Goal: Task Accomplishment & Management: Manage account settings

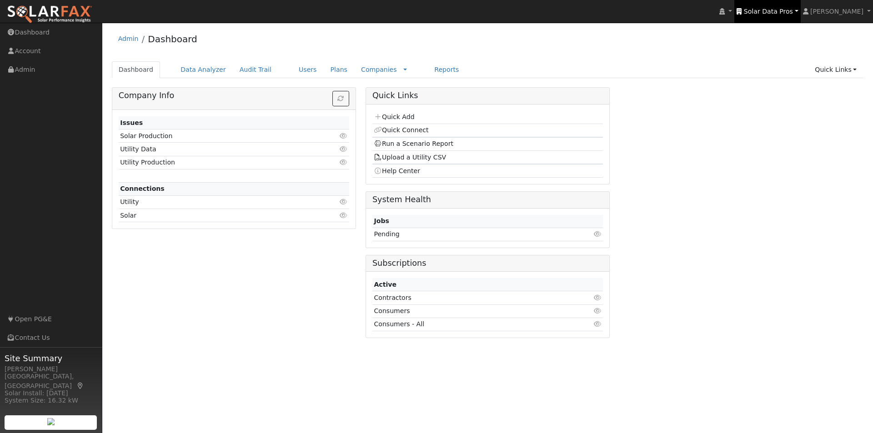
click at [784, 10] on span "Solar Data Pros" at bounding box center [768, 11] width 49 height 7
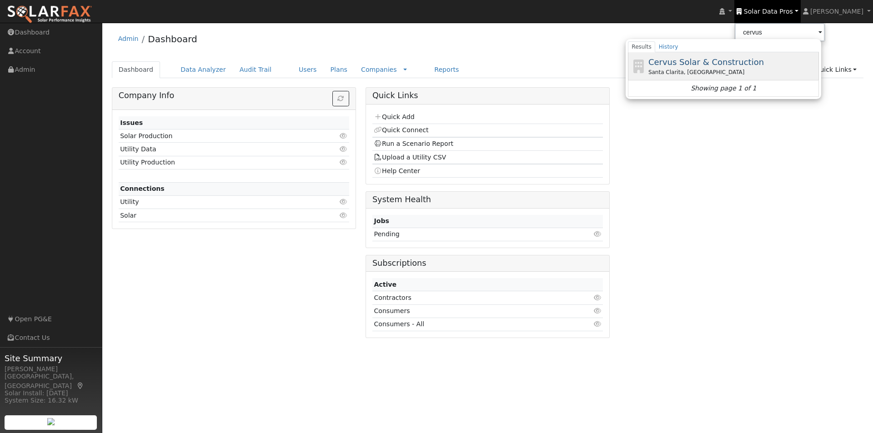
click at [700, 60] on span "Cervus Solar & Construction" at bounding box center [706, 62] width 116 height 10
type input "Cervus Solar & Construction"
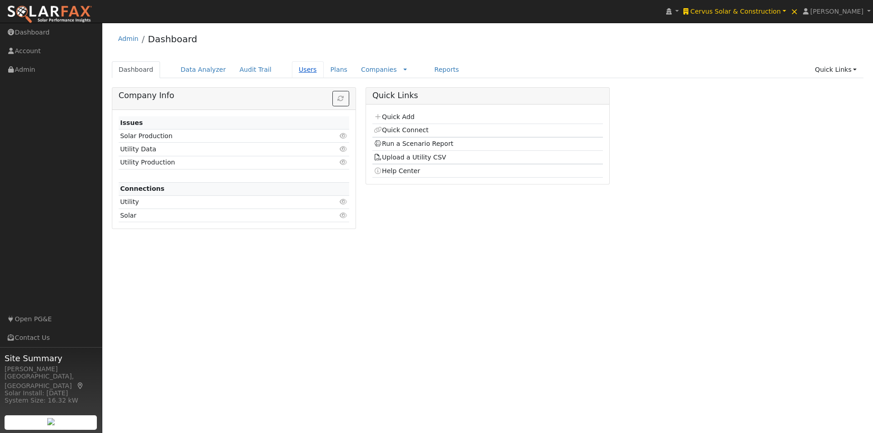
click at [294, 70] on link "Users" at bounding box center [308, 69] width 32 height 17
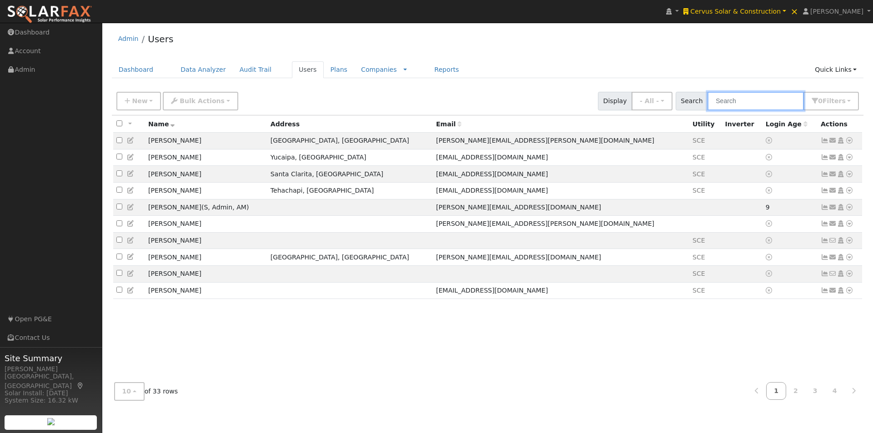
click at [748, 105] on input "text" at bounding box center [756, 101] width 96 height 19
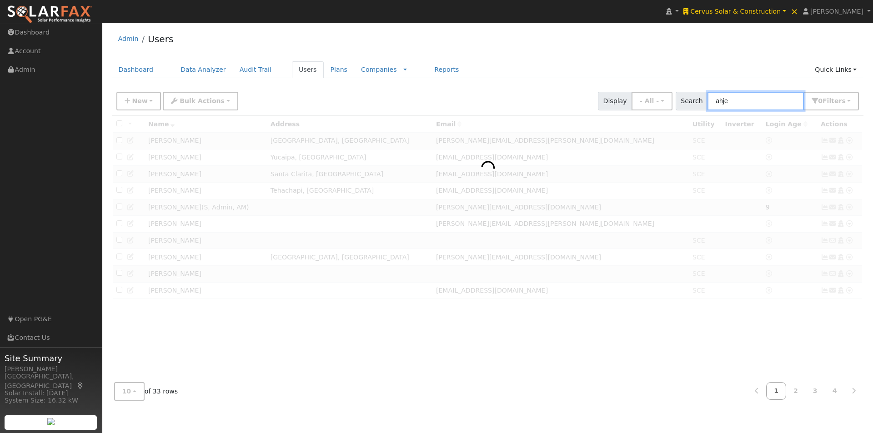
type input "ahjei"
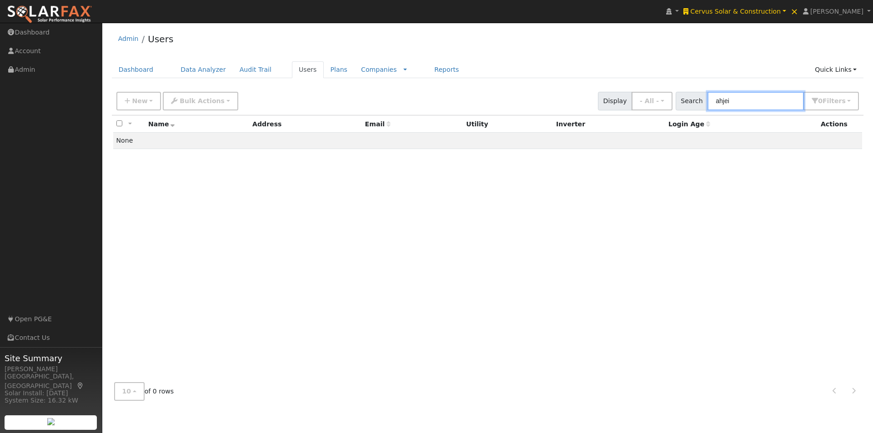
drag, startPoint x: 740, startPoint y: 105, endPoint x: 687, endPoint y: 98, distance: 54.1
click at [688, 103] on div "Search ahjei 0 Filter s All Companies My accounts Has Subscription Role Show - …" at bounding box center [768, 101] width 184 height 19
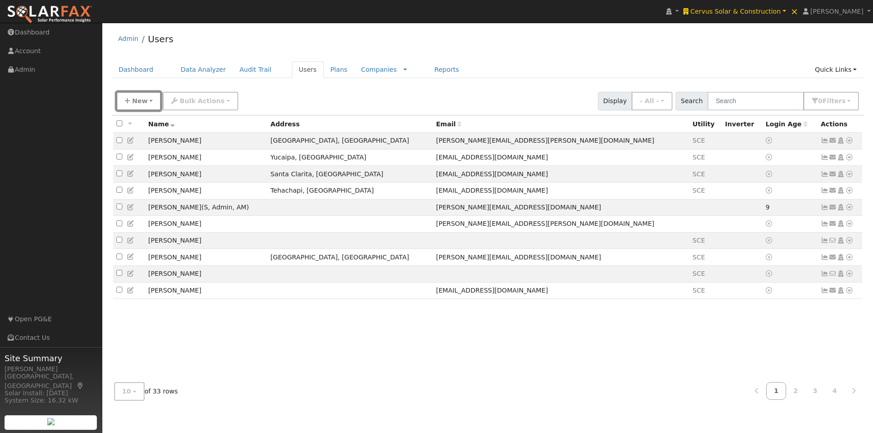
click at [142, 104] on span "New" at bounding box center [139, 100] width 15 height 7
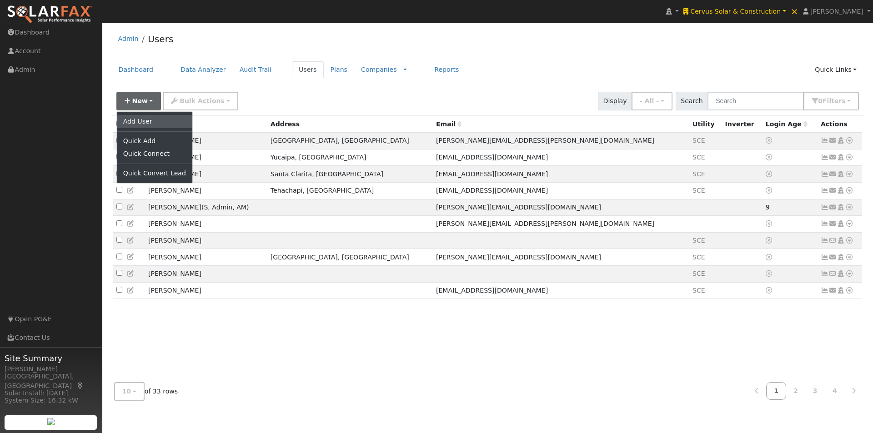
click at [133, 121] on link "Add User" at bounding box center [154, 121] width 75 height 13
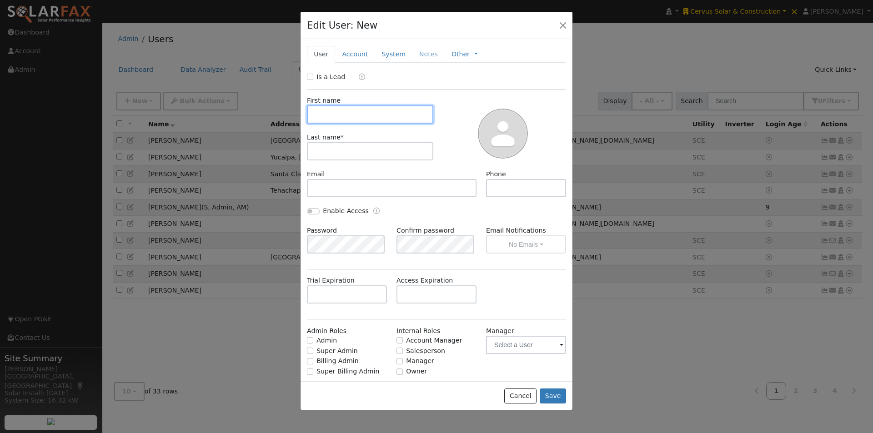
click at [344, 116] on input "text" at bounding box center [370, 114] width 126 height 18
paste input "Ahjei Holieway <ahjei98@gmail.com"
drag, startPoint x: 423, startPoint y: 115, endPoint x: 363, endPoint y: 115, distance: 60.5
click at [363, 115] on input "Ahjei Holieway <ahjei98@gmail.com" at bounding box center [370, 114] width 126 height 18
type input "Ahjei Holieway <"
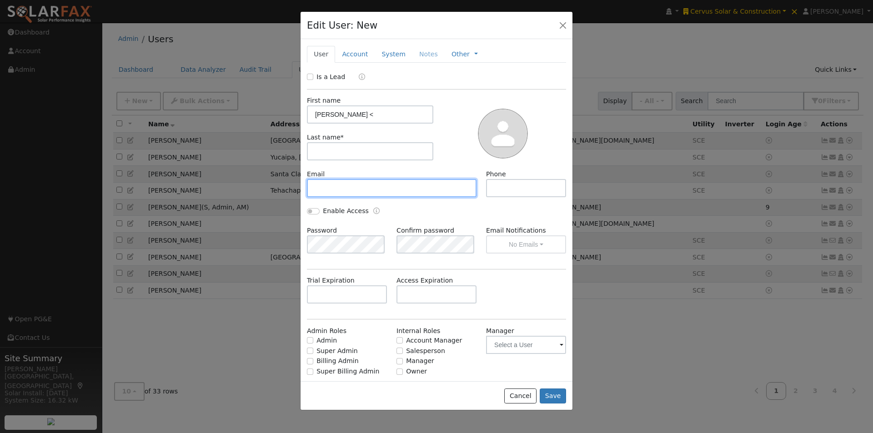
drag, startPoint x: 335, startPoint y: 189, endPoint x: 343, endPoint y: 125, distance: 64.2
click at [335, 186] on input "text" at bounding box center [392, 188] width 170 height 18
paste input "ahjei98@gmail.com"
type input "ahjei98@gmail.com"
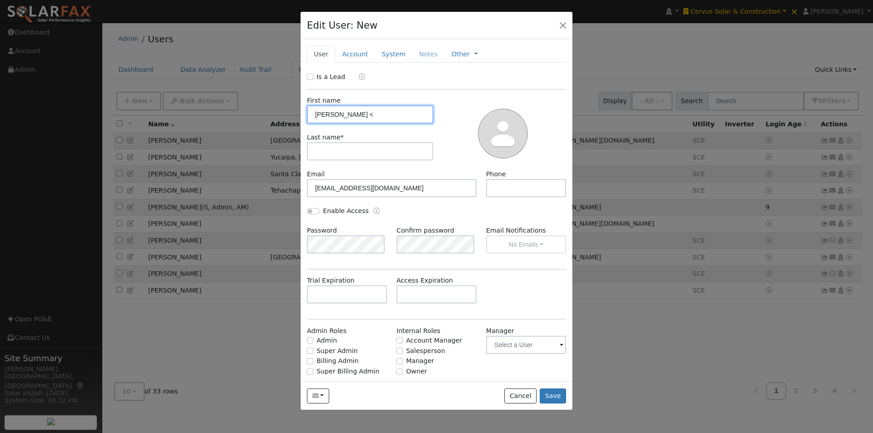
click at [372, 115] on input "Ahjei Holieway <" at bounding box center [370, 114] width 126 height 18
type input "Ahjei"
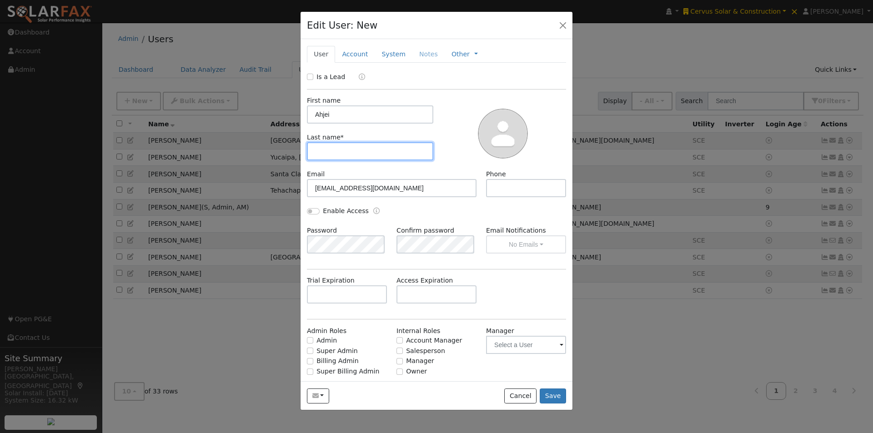
click at [347, 159] on input "text" at bounding box center [370, 151] width 126 height 18
paste input "Holieway"
type input "Holieway"
click at [362, 115] on input "Ahjei" at bounding box center [370, 114] width 126 height 18
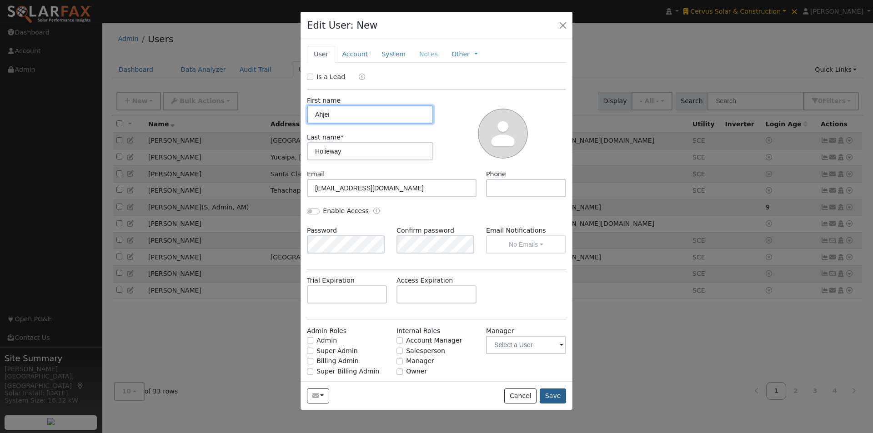
type input "Ahjei"
click at [555, 394] on button "Save" at bounding box center [553, 396] width 26 height 15
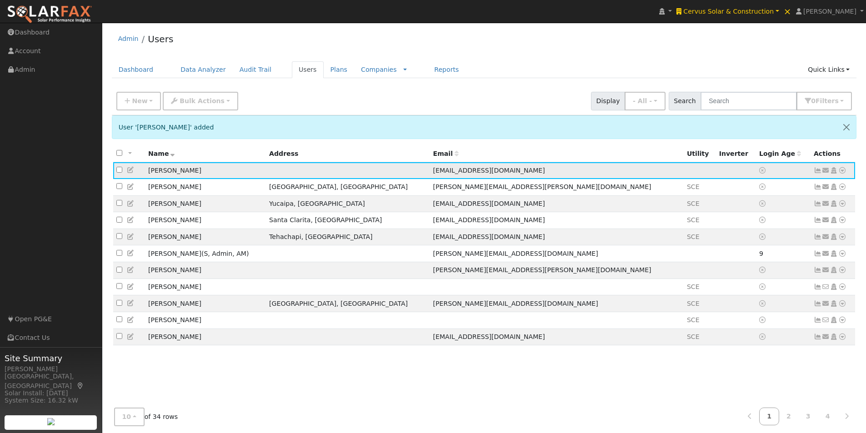
click at [844, 171] on icon at bounding box center [843, 170] width 8 height 6
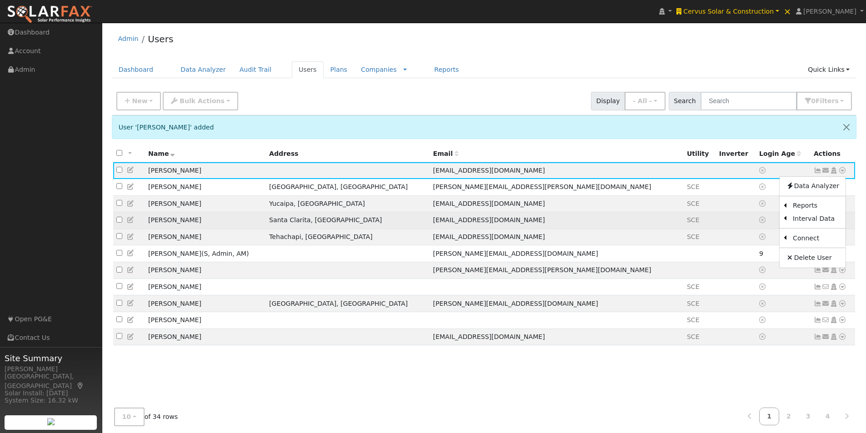
drag, startPoint x: 744, startPoint y: 239, endPoint x: 738, endPoint y: 219, distance: 20.9
click at [0, 0] on link "Utility" at bounding box center [0, 0] width 0 height 0
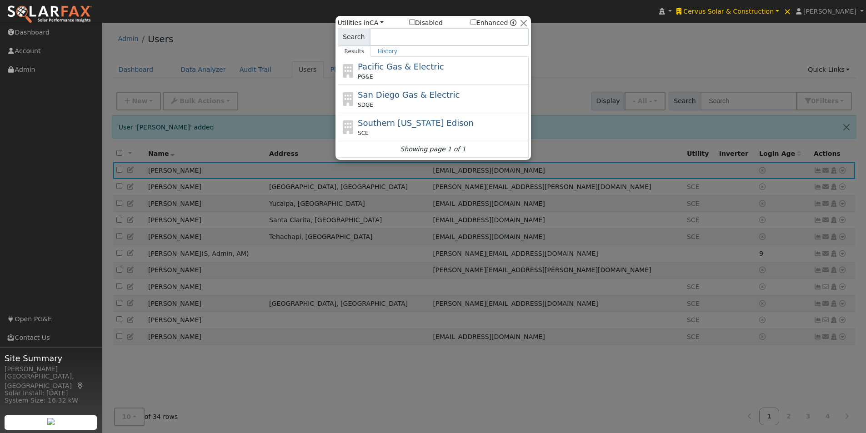
click at [477, 19] on label "Enhanced" at bounding box center [490, 23] width 38 height 10
click at [477, 19] on input "Enhanced" at bounding box center [474, 22] width 6 height 6
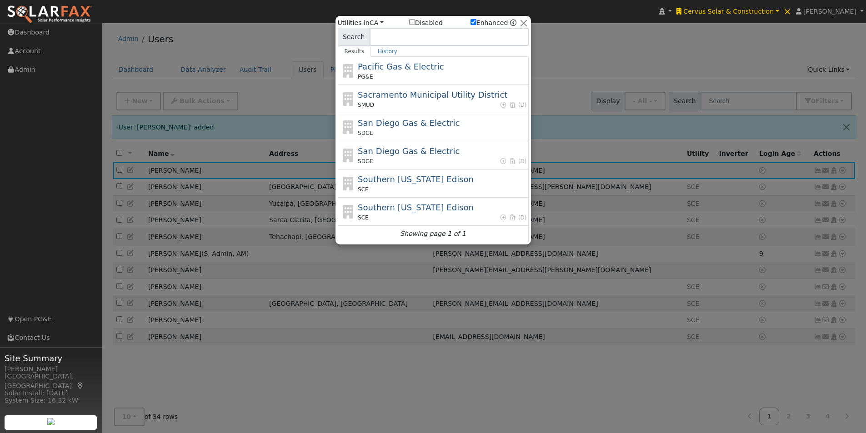
click at [477, 21] on input "Enhanced" at bounding box center [474, 22] width 6 height 6
checkbox input "false"
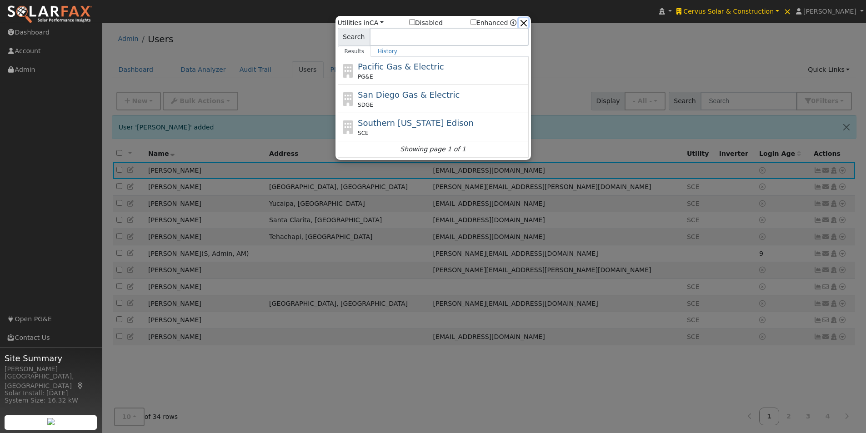
click at [527, 20] on button "button" at bounding box center [524, 23] width 10 height 10
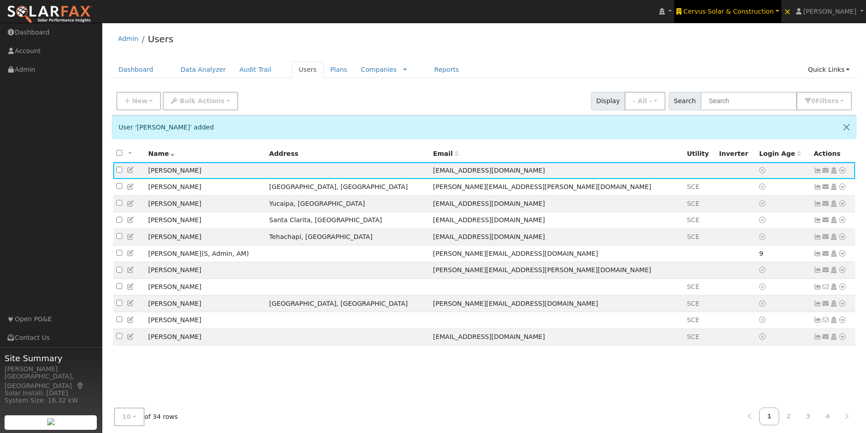
click at [735, 9] on span "Cervus Solar & Construction" at bounding box center [728, 11] width 90 height 7
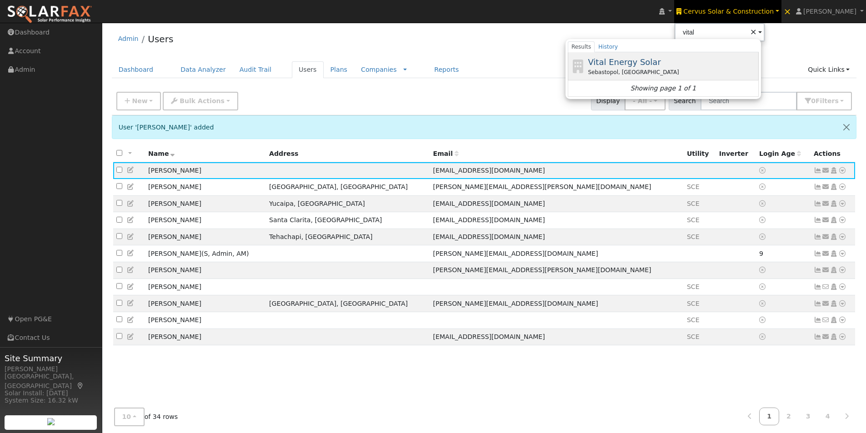
click at [647, 61] on span "Vital Energy Solar" at bounding box center [624, 62] width 73 height 10
type input "Vital Energy Solar"
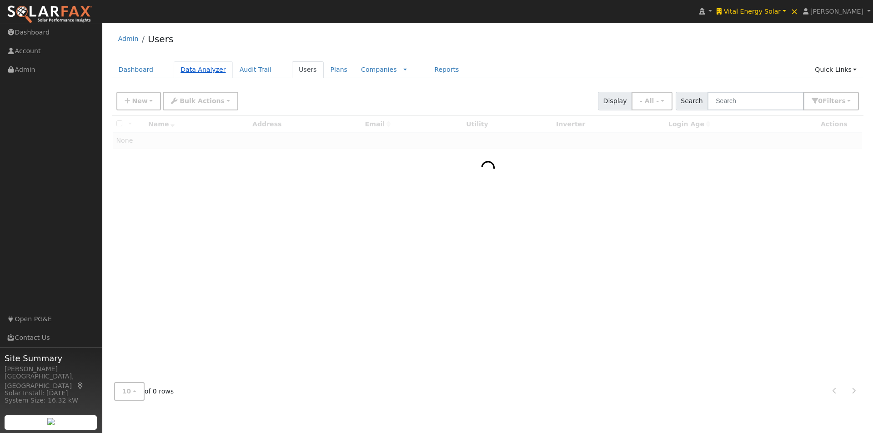
click at [189, 65] on link "Data Analyzer" at bounding box center [203, 69] width 59 height 17
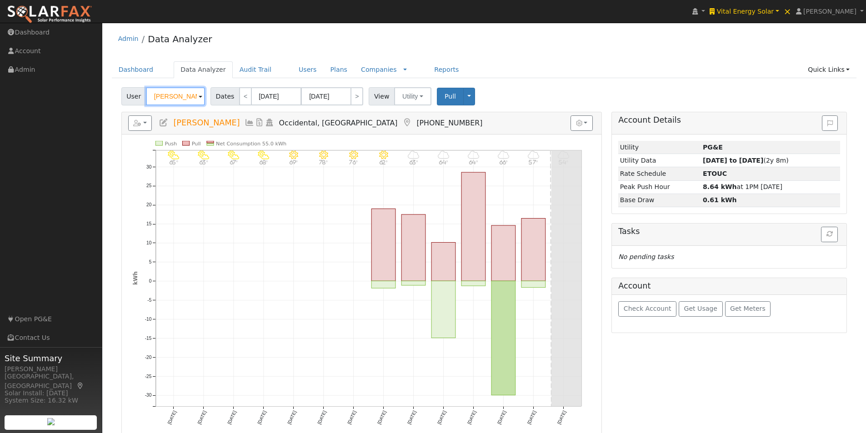
drag, startPoint x: 191, startPoint y: 95, endPoint x: 114, endPoint y: 96, distance: 77.3
click at [114, 96] on div "User [PERSON_NAME] Account Default Account Default Account [STREET_ADDRESS] Pri…" at bounding box center [484, 348] width 745 height 528
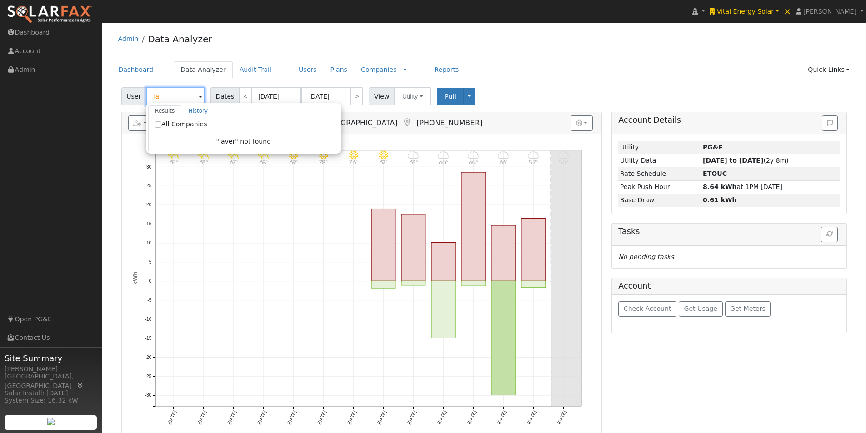
type input "l"
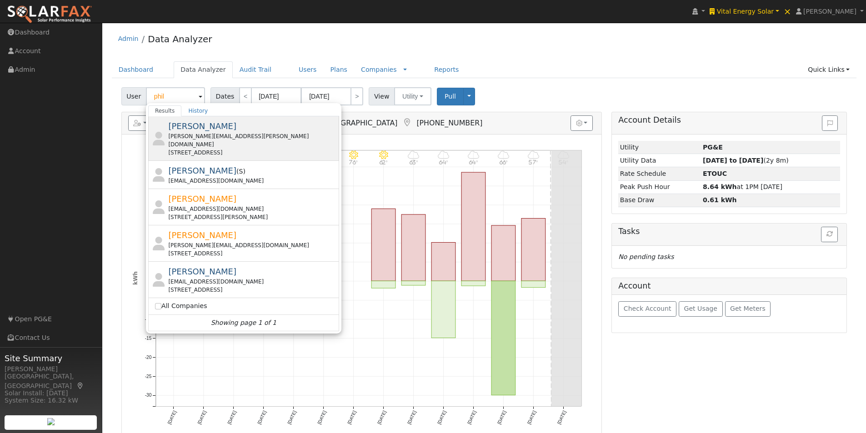
click at [188, 125] on span "Philip Lebrun" at bounding box center [202, 126] width 68 height 10
type input "Philip Lebrun"
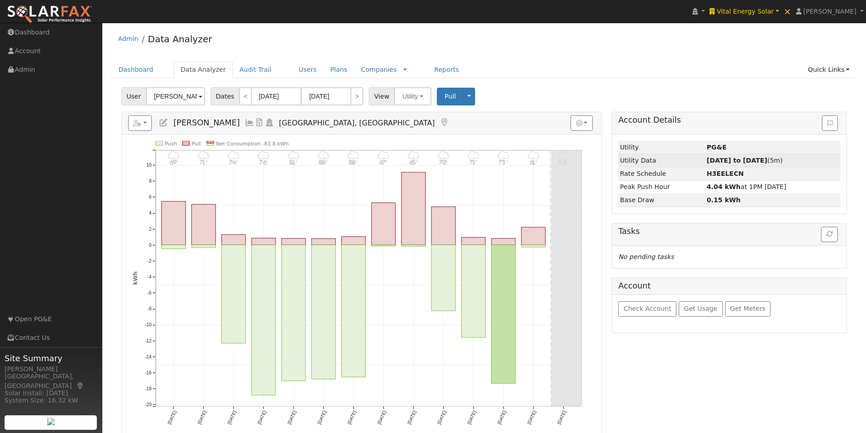
click at [737, 159] on strong "06/24/25 to 10/13/25" at bounding box center [737, 160] width 60 height 7
type input "06/24/2025"
type input "10/13/2025"
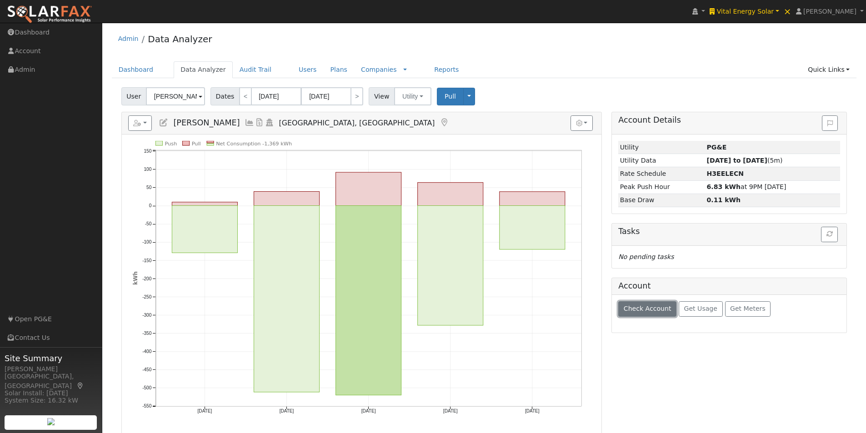
click at [628, 311] on span "Check Account" at bounding box center [648, 308] width 48 height 7
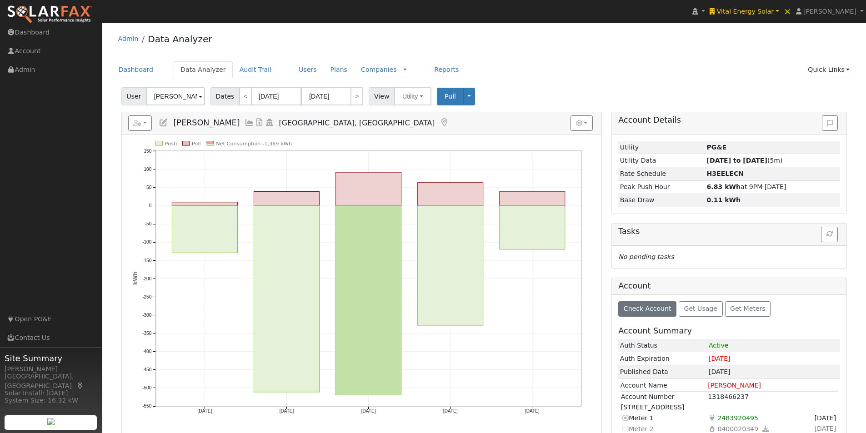
click at [245, 121] on icon at bounding box center [250, 123] width 10 height 8
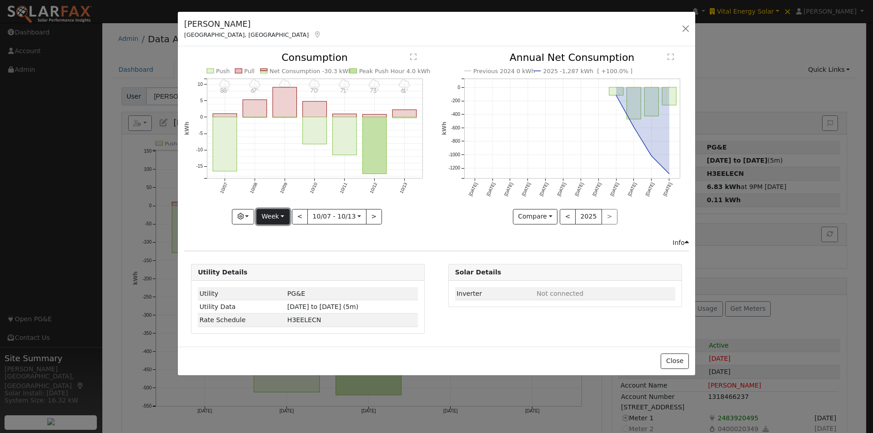
click at [269, 214] on button "Week" at bounding box center [272, 216] width 33 height 15
drag, startPoint x: 278, startPoint y: 260, endPoint x: 316, endPoint y: 250, distance: 39.0
click at [280, 261] on link "Month" at bounding box center [288, 261] width 63 height 13
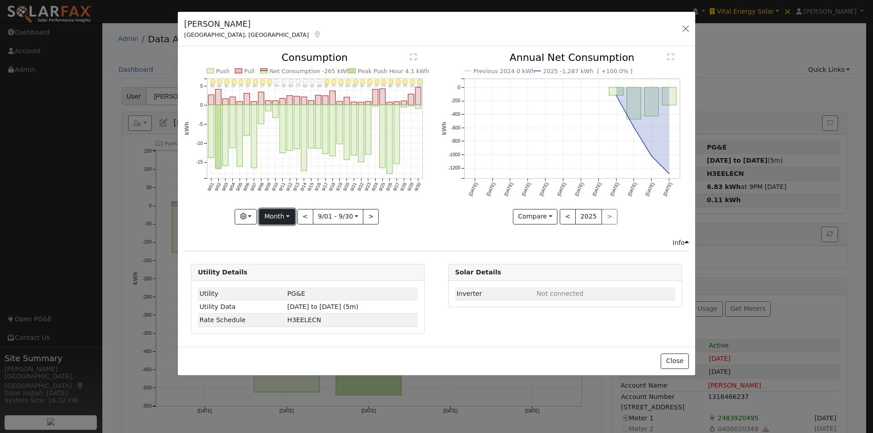
click at [279, 219] on button "Month" at bounding box center [277, 216] width 36 height 15
click at [273, 274] on link "Year" at bounding box center [291, 273] width 63 height 13
type input "2024-10-01"
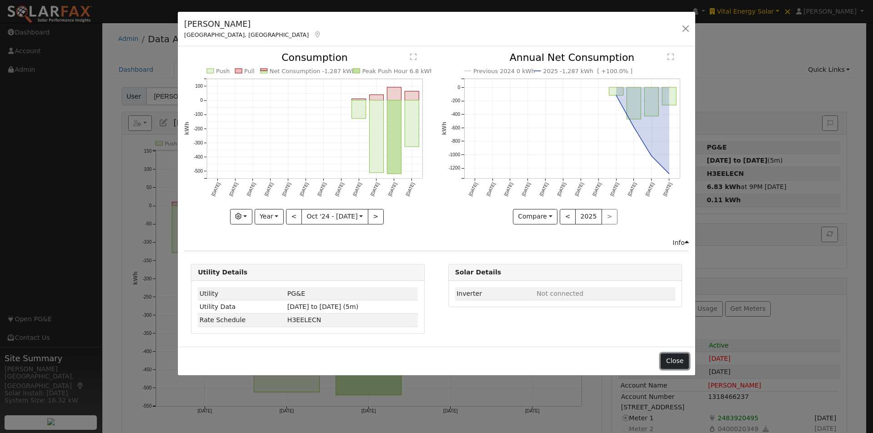
click at [675, 361] on button "Close" at bounding box center [675, 361] width 28 height 15
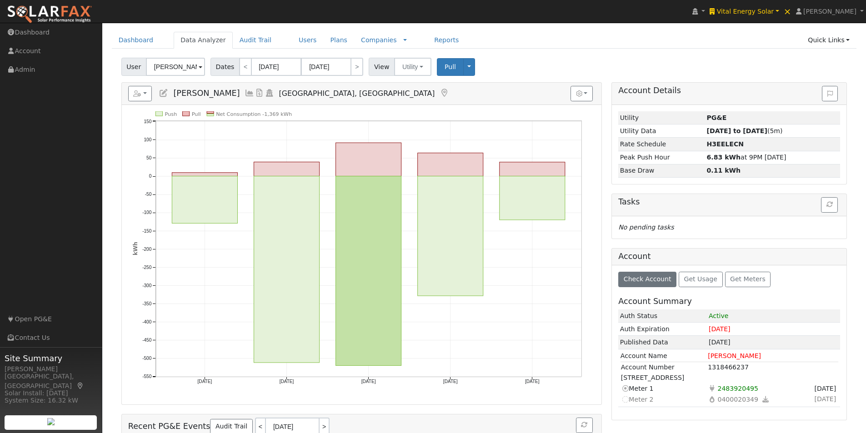
scroll to position [45, 0]
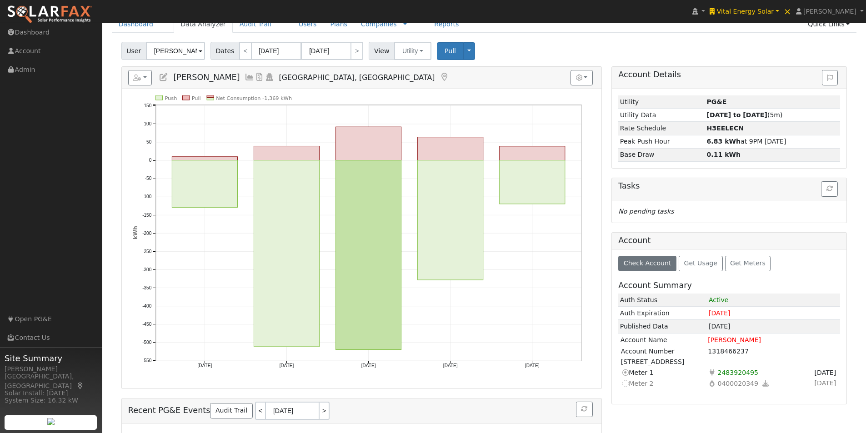
click at [245, 77] on icon at bounding box center [250, 77] width 10 height 8
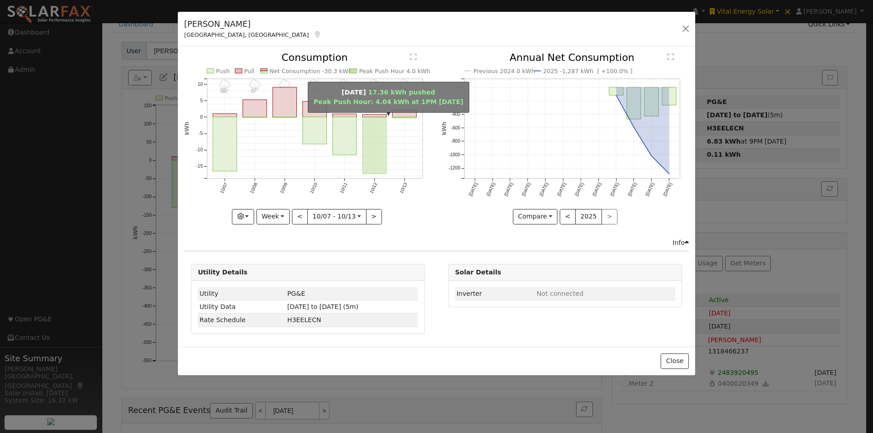
click at [378, 134] on rect "onclick=""" at bounding box center [375, 145] width 24 height 57
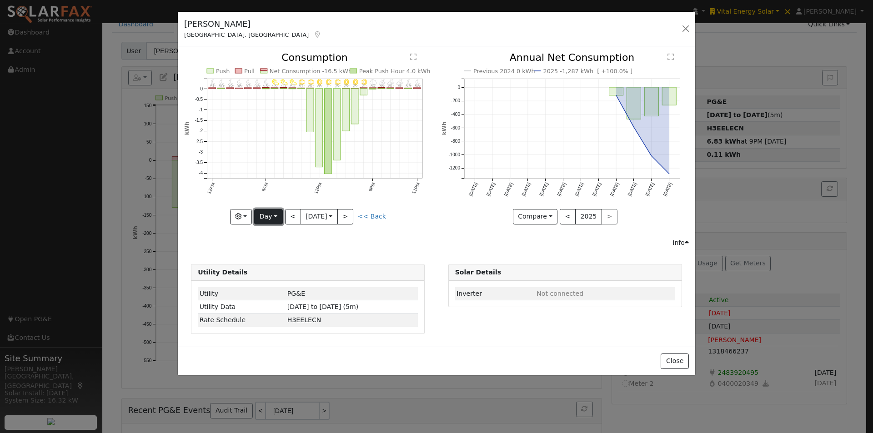
click at [264, 214] on button "Day" at bounding box center [268, 216] width 28 height 15
click at [275, 276] on link "Year" at bounding box center [286, 273] width 63 height 13
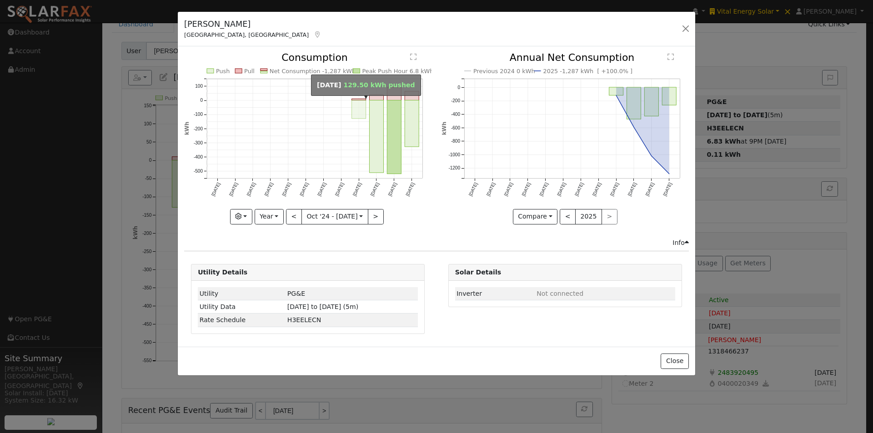
click at [359, 103] on rect "onclick=""" at bounding box center [359, 109] width 14 height 18
type input "2025-06-01"
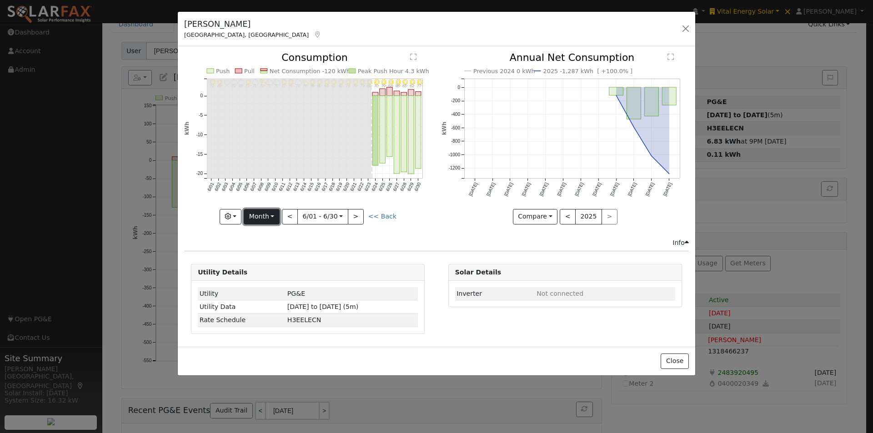
click at [261, 213] on button "Month" at bounding box center [262, 216] width 36 height 15
click at [261, 257] on link "Month" at bounding box center [275, 261] width 63 height 13
click at [273, 220] on button "Month" at bounding box center [277, 216] width 36 height 15
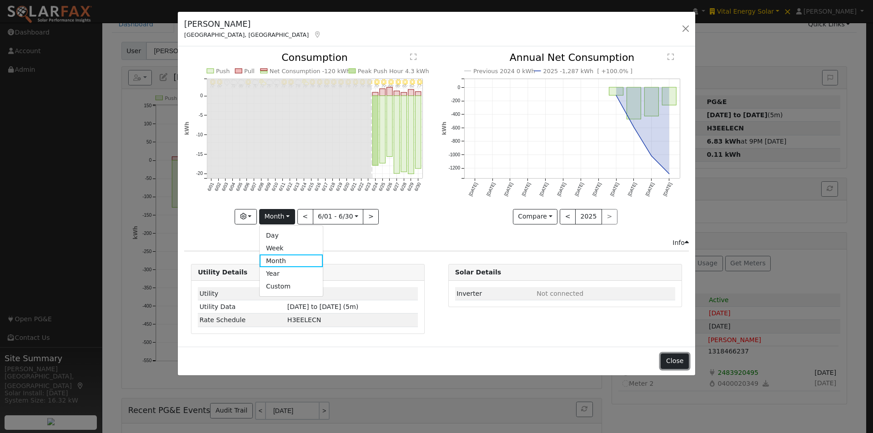
click at [675, 360] on button "Close" at bounding box center [675, 361] width 28 height 15
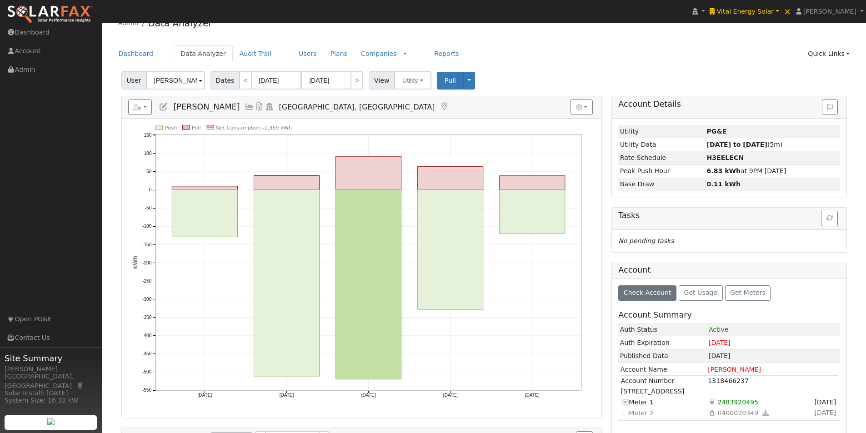
scroll to position [0, 0]
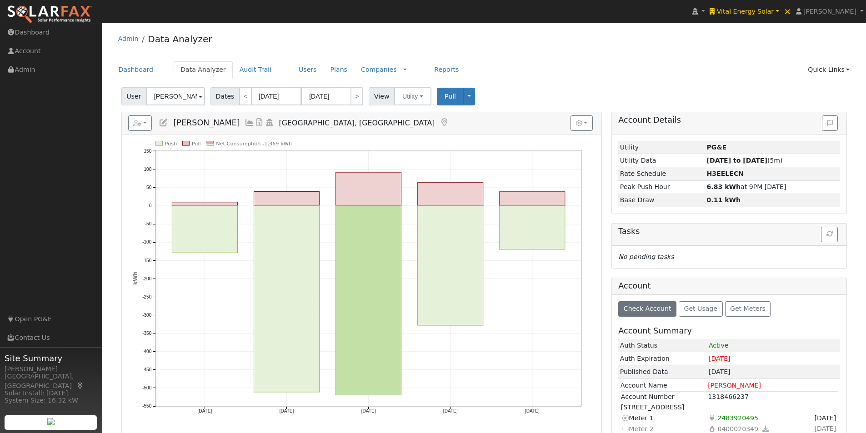
click at [245, 122] on icon at bounding box center [250, 123] width 10 height 8
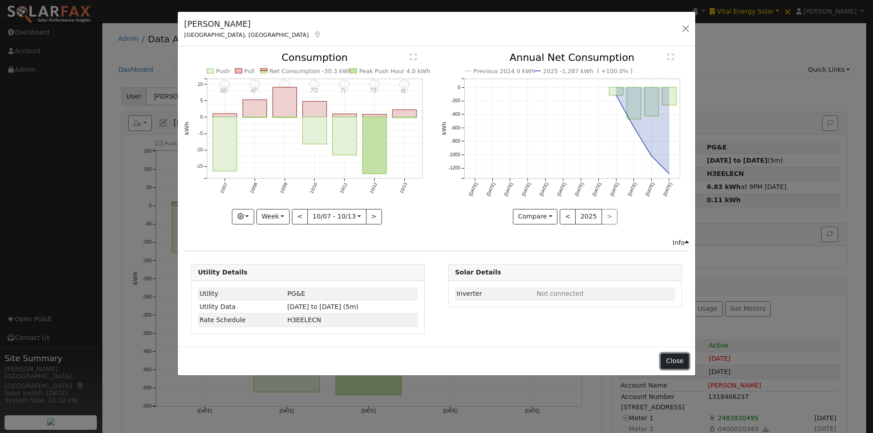
drag, startPoint x: 682, startPoint y: 361, endPoint x: 667, endPoint y: 355, distance: 16.7
click at [678, 361] on button "Close" at bounding box center [675, 361] width 28 height 15
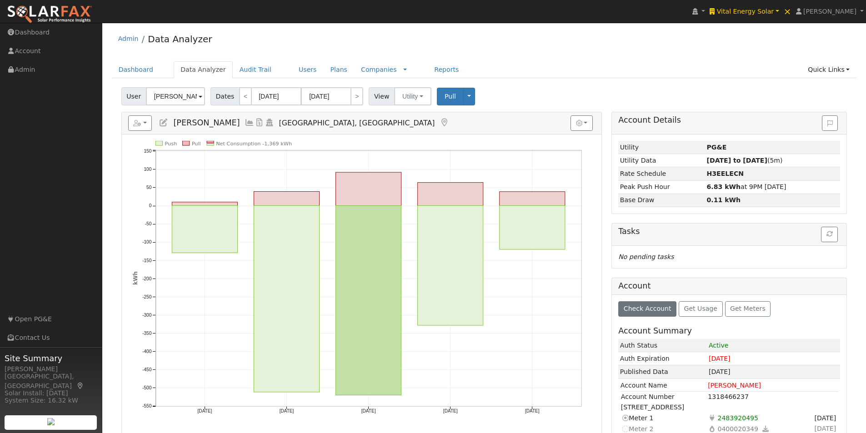
click at [245, 122] on icon at bounding box center [250, 123] width 10 height 8
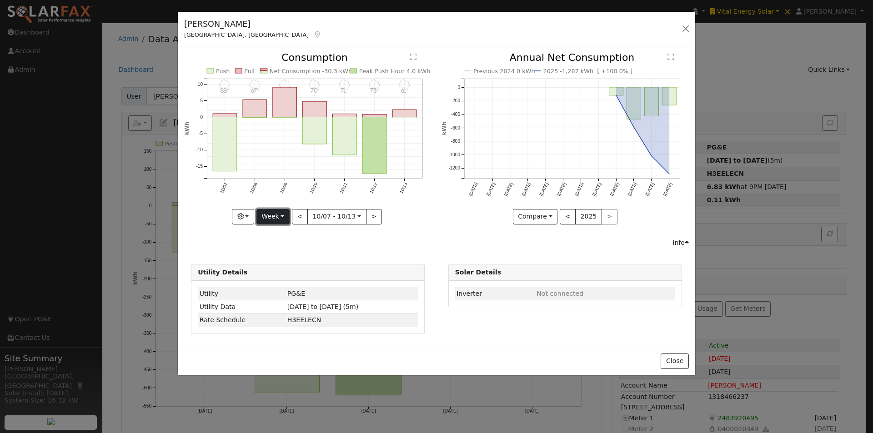
click at [281, 215] on button "Week" at bounding box center [272, 216] width 33 height 15
click at [278, 287] on link "Custom" at bounding box center [288, 287] width 63 height 13
click at [390, 217] on button "day" at bounding box center [391, 216] width 28 height 15
click at [388, 232] on link "Hour" at bounding box center [408, 235] width 63 height 13
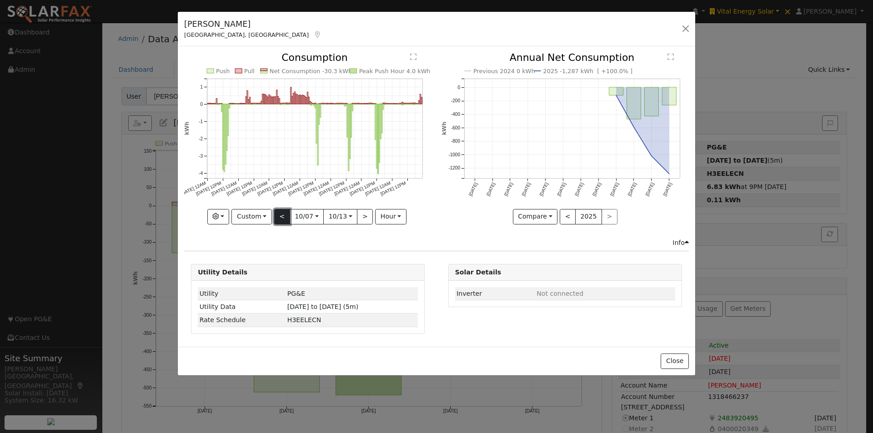
click at [283, 216] on button "<" at bounding box center [282, 216] width 16 height 15
type input "2025-09-30"
type input "2025-10-06"
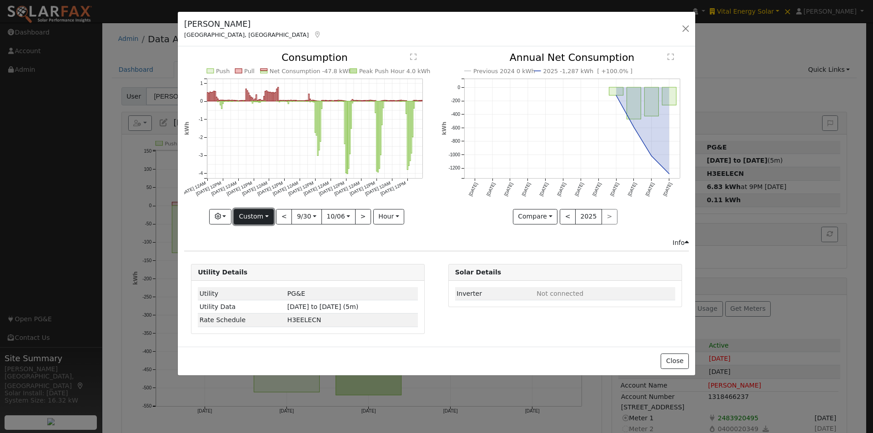
click at [251, 214] on button "Custom" at bounding box center [254, 216] width 40 height 15
click at [253, 249] on link "Week" at bounding box center [265, 248] width 63 height 13
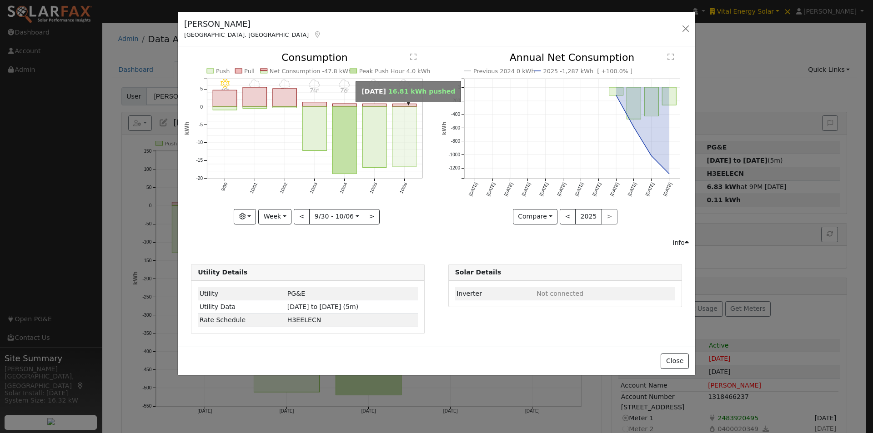
click at [400, 126] on rect "onclick=""" at bounding box center [405, 137] width 24 height 60
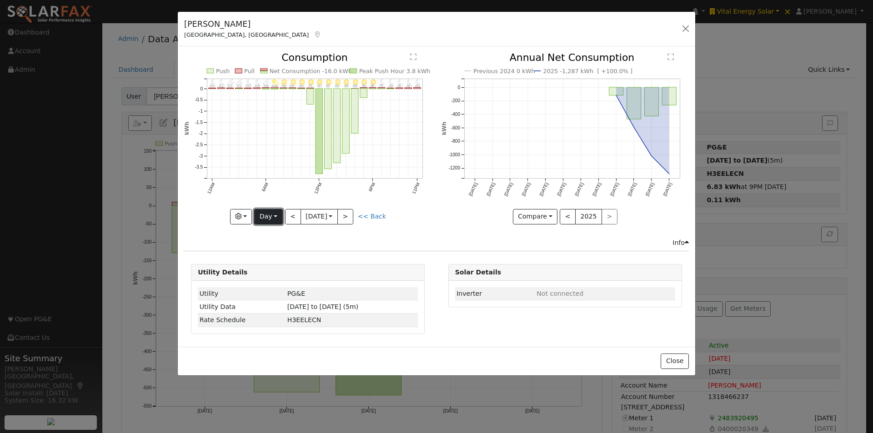
click at [264, 217] on button "Day" at bounding box center [268, 216] width 28 height 15
click at [263, 246] on link "Week" at bounding box center [286, 248] width 63 height 13
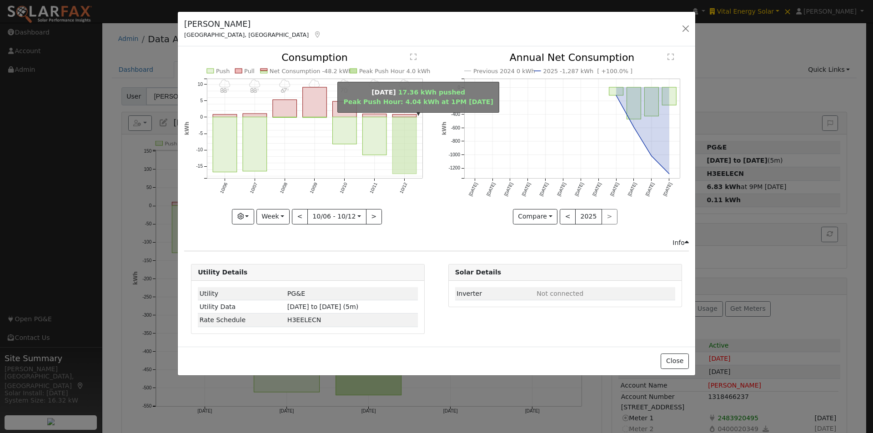
click at [397, 149] on rect "onclick=""" at bounding box center [405, 145] width 24 height 57
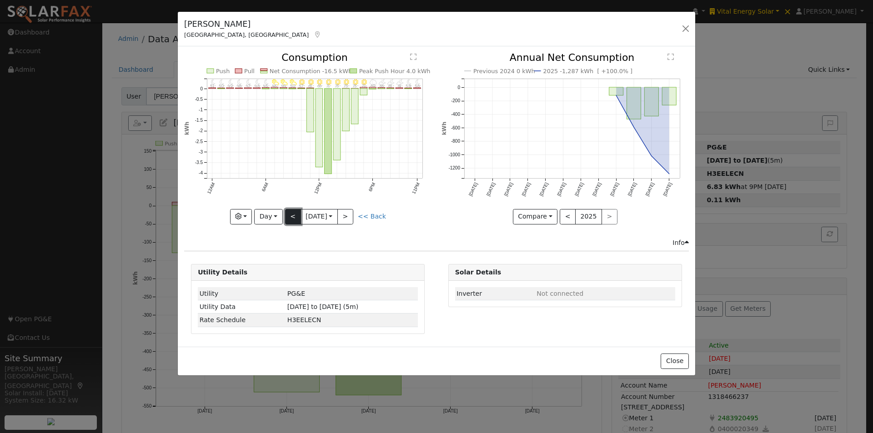
click at [288, 216] on button "<" at bounding box center [293, 216] width 16 height 15
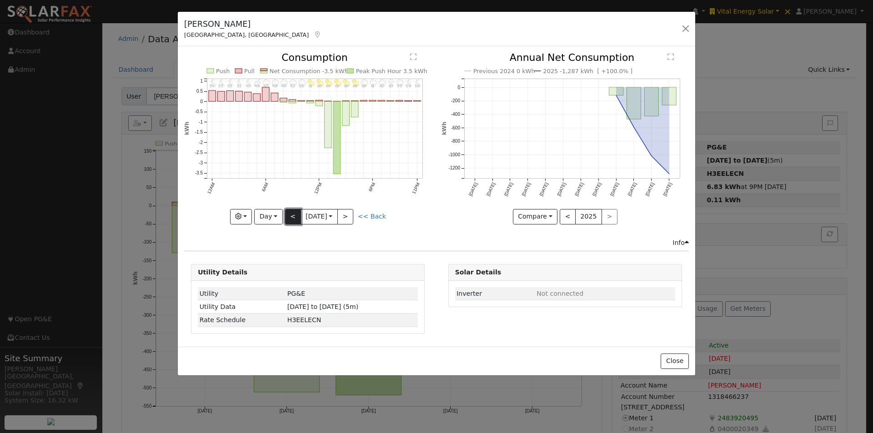
click at [294, 214] on button "<" at bounding box center [293, 216] width 16 height 15
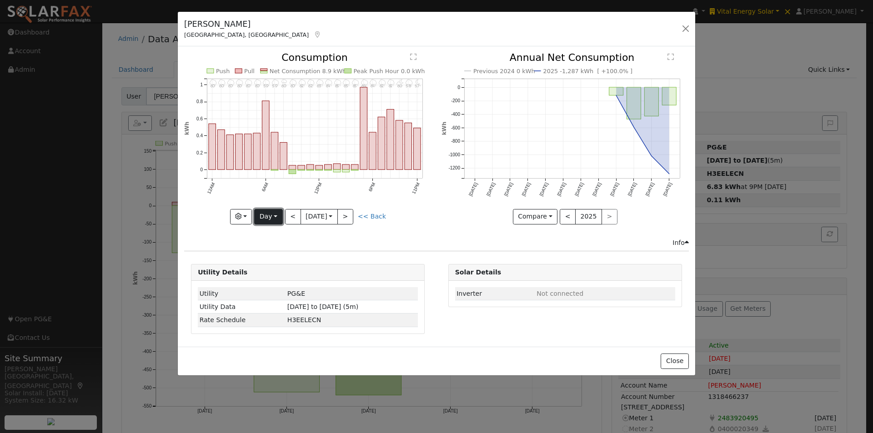
click at [271, 215] on button "Day" at bounding box center [268, 216] width 28 height 15
click at [269, 261] on link "Month" at bounding box center [286, 261] width 63 height 13
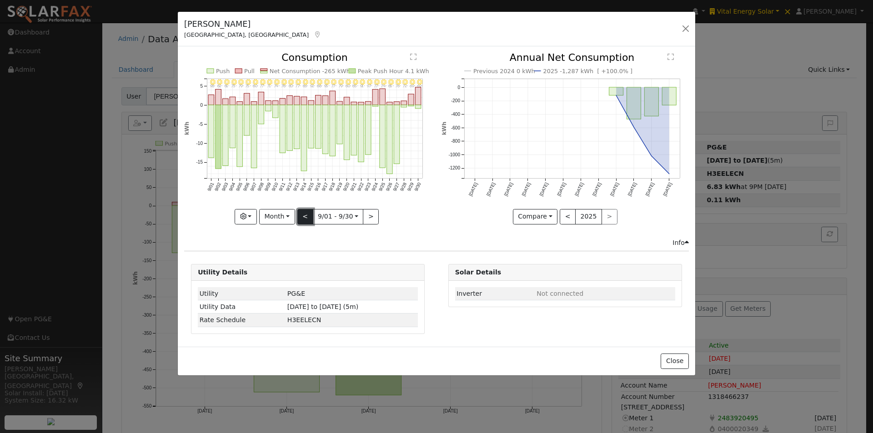
click at [309, 216] on button "<" at bounding box center [305, 216] width 16 height 15
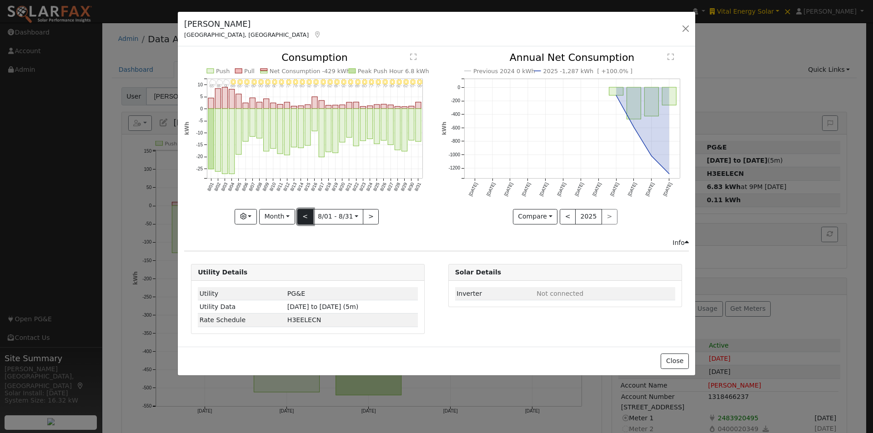
click at [304, 216] on button "<" at bounding box center [305, 216] width 16 height 15
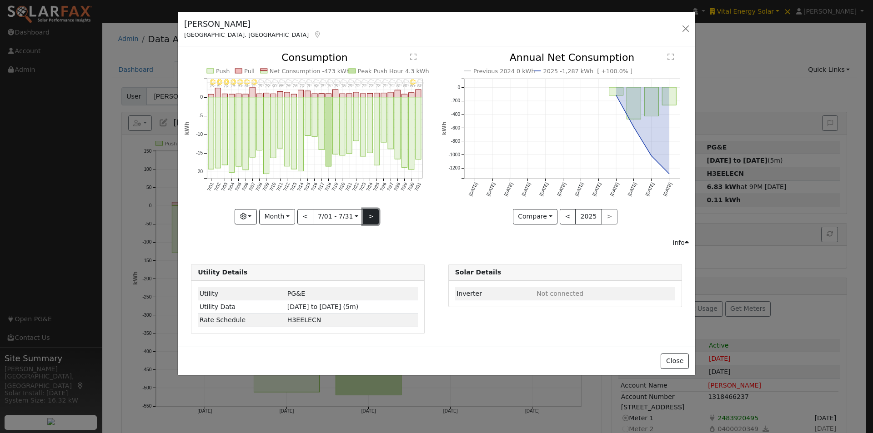
click at [369, 215] on button ">" at bounding box center [371, 216] width 16 height 15
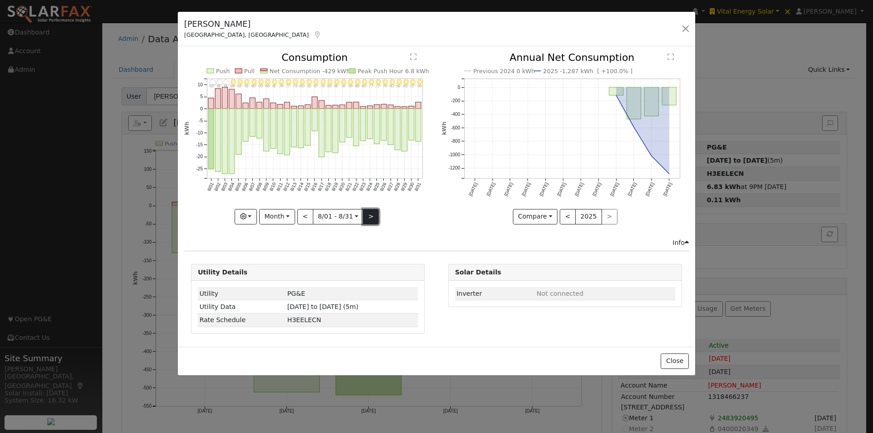
click at [364, 213] on button ">" at bounding box center [371, 216] width 16 height 15
type input "2025-09-01"
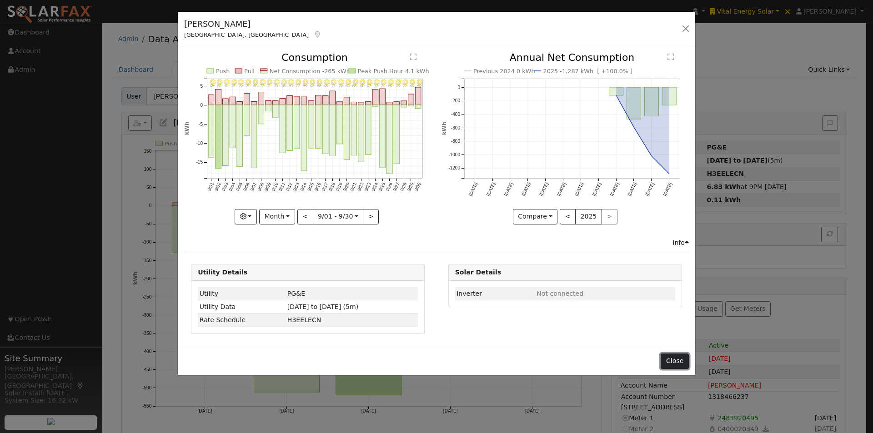
click at [673, 357] on button "Close" at bounding box center [675, 361] width 28 height 15
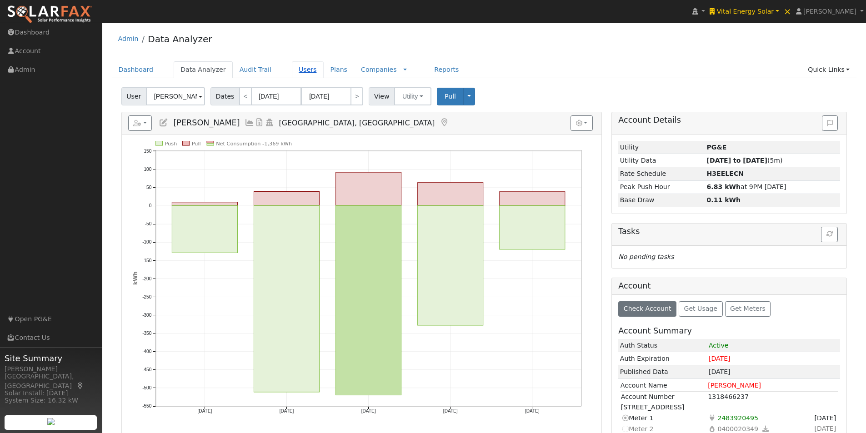
click at [294, 70] on link "Users" at bounding box center [308, 69] width 32 height 17
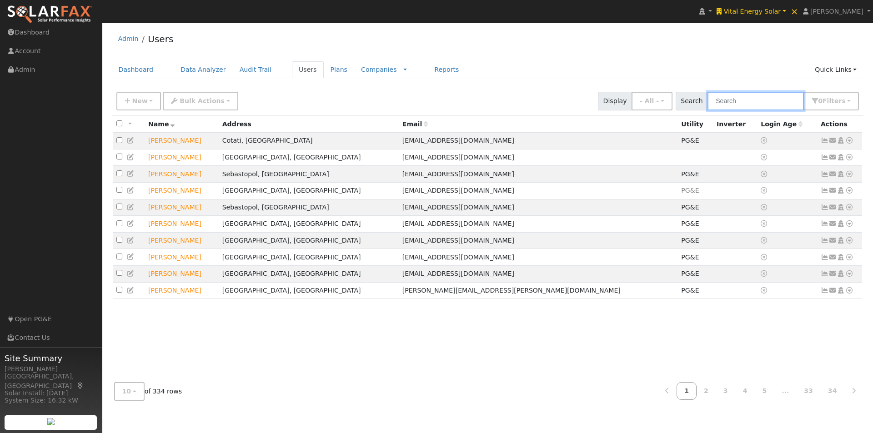
click at [756, 102] on input "text" at bounding box center [756, 101] width 96 height 19
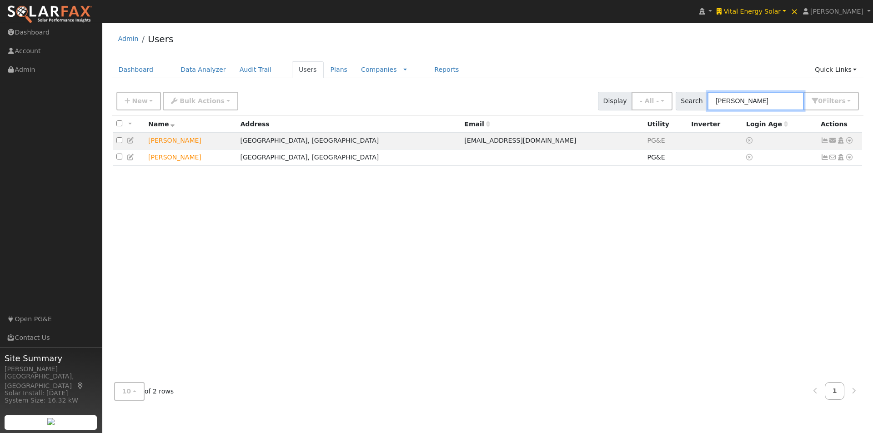
drag, startPoint x: 767, startPoint y: 103, endPoint x: 682, endPoint y: 95, distance: 84.9
click at [682, 96] on div "Search [PERSON_NAME] 0 Filter s All Companies My accounts Has Subscription Role…" at bounding box center [767, 101] width 187 height 19
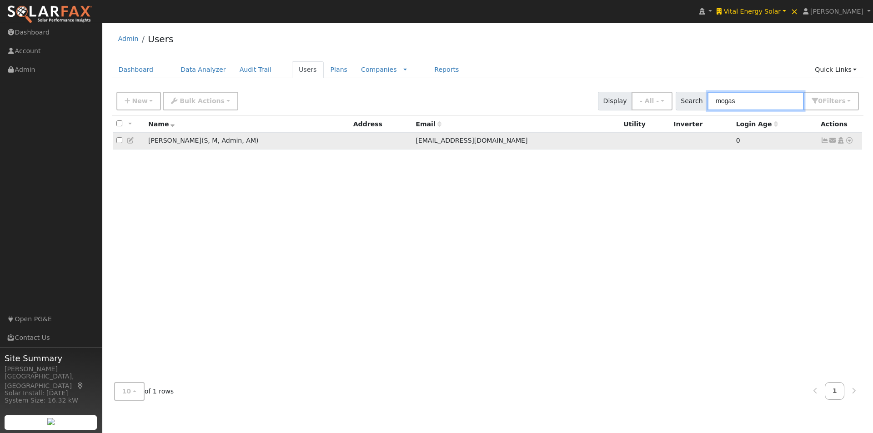
type input "mogas"
click at [130, 141] on icon at bounding box center [131, 140] width 8 height 6
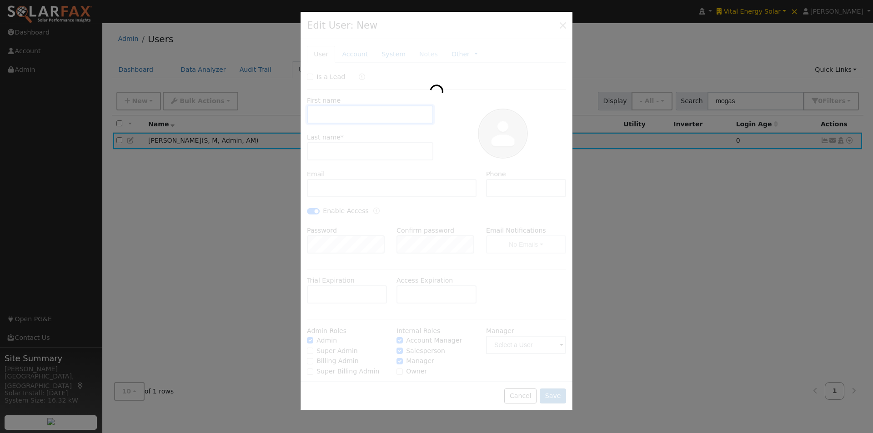
type input "[PERSON_NAME]"
type input "[EMAIL_ADDRESS][DOMAIN_NAME]"
checkbox input "true"
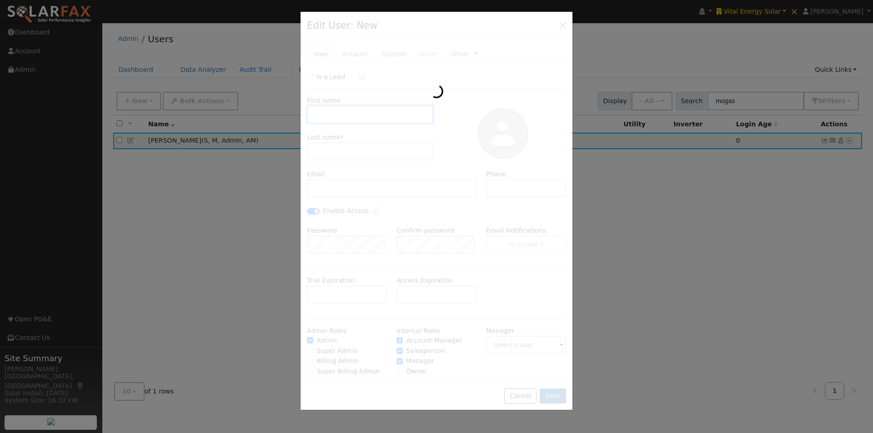
checkbox input "true"
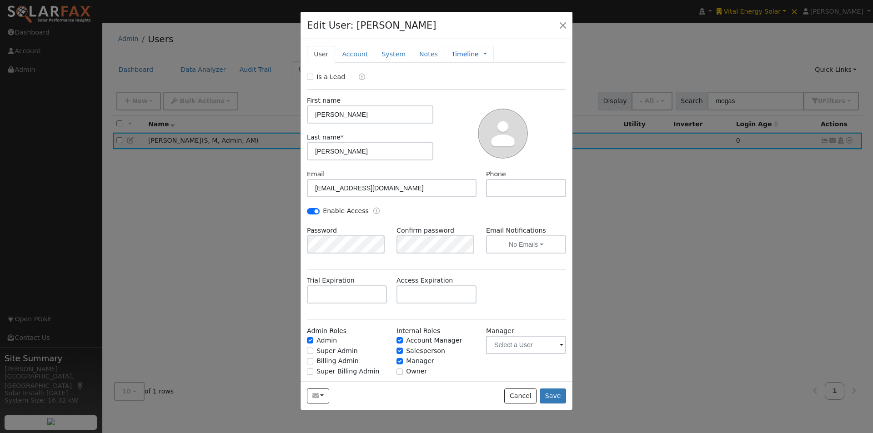
click at [452, 54] on link "Timeline" at bounding box center [465, 55] width 27 height 10
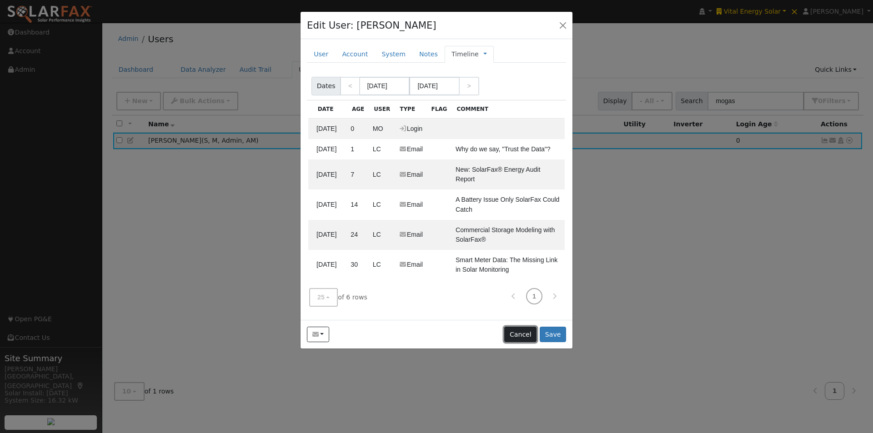
click at [525, 327] on button "Cancel" at bounding box center [520, 334] width 32 height 15
